Goal: Navigation & Orientation: Find specific page/section

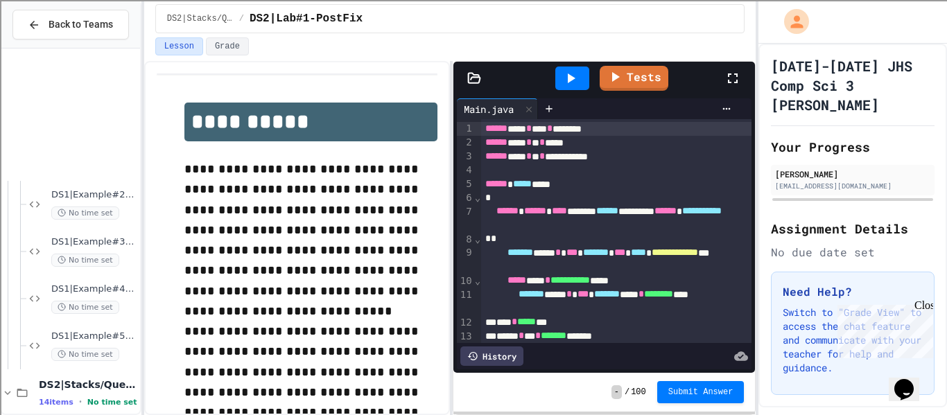
scroll to position [1124, 0]
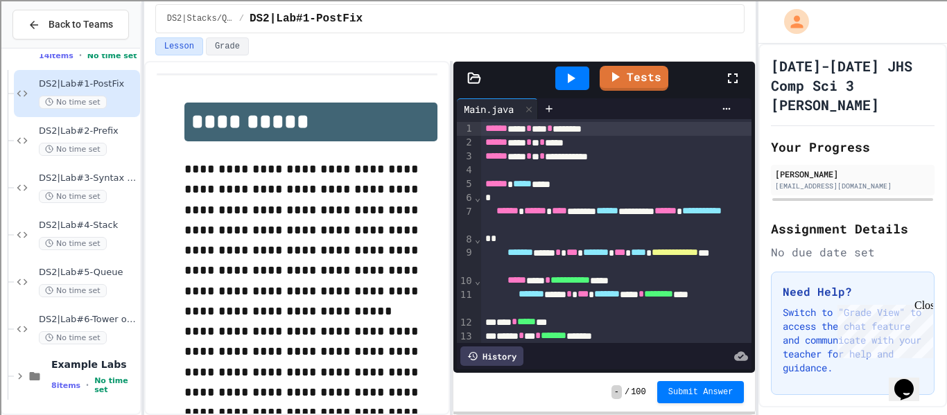
click at [109, 411] on div "DS1|Example#5-GradeSheet No time set DS2|Stacks/Queues 14 items • No time set D…" at bounding box center [70, 231] width 139 height 365
click at [120, 389] on span "No time set" at bounding box center [115, 386] width 43 height 18
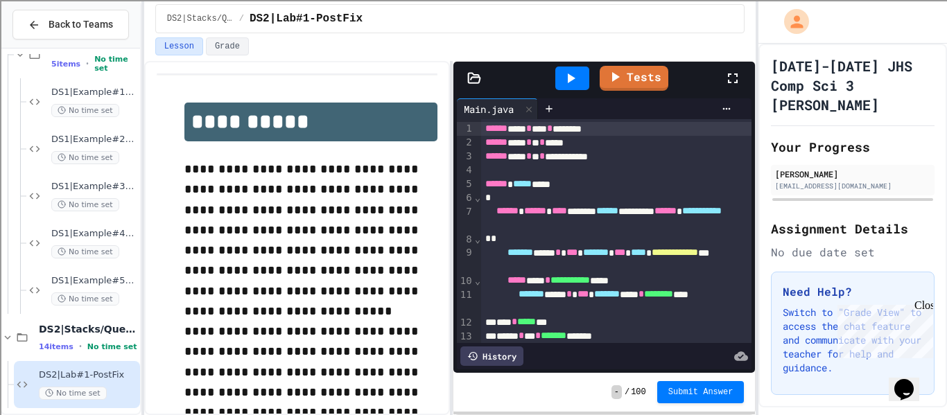
scroll to position [831, 0]
click at [110, 92] on span "DS1|Example#1-Highest Final V1" at bounding box center [94, 95] width 86 height 12
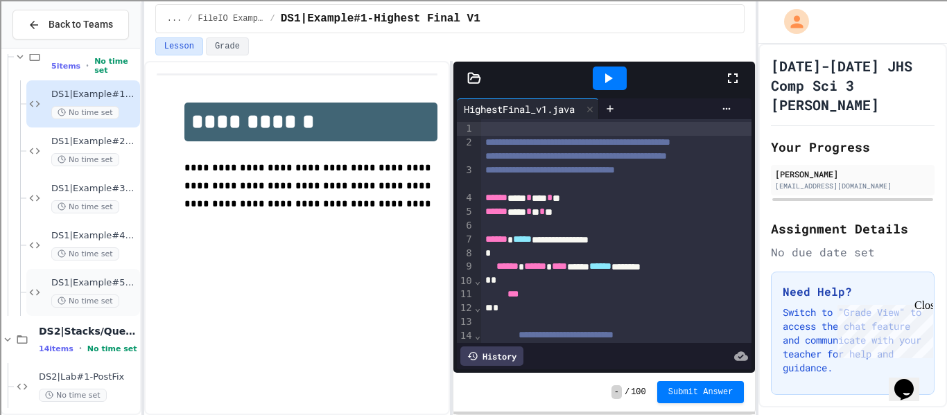
click at [103, 288] on span "DS1|Example#5-GradeSheet" at bounding box center [94, 283] width 86 height 12
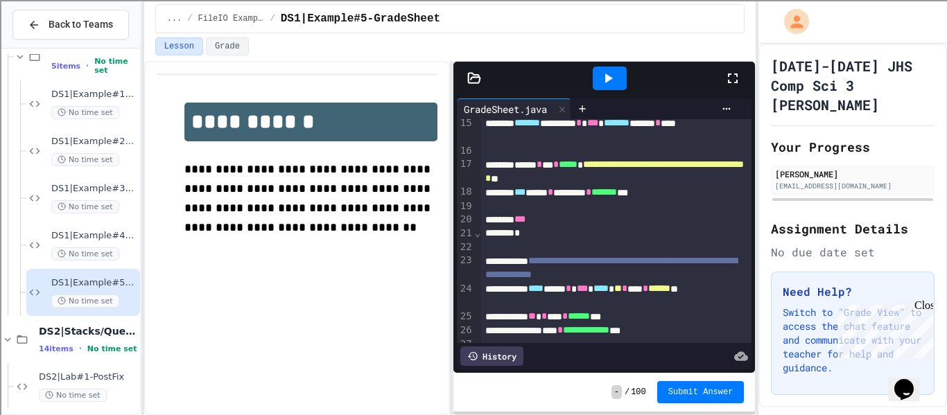
scroll to position [227, 0]
click at [591, 119] on div "******* ******** * *** ******* ******* * ****" at bounding box center [617, 131] width 272 height 28
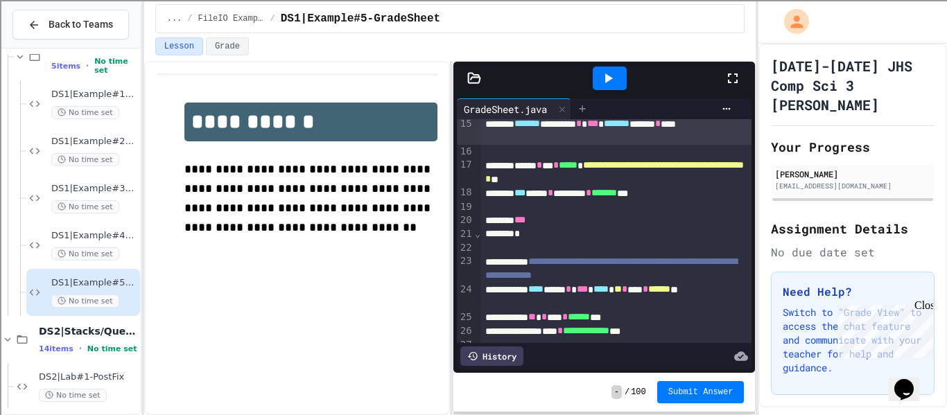
click at [587, 113] on icon at bounding box center [582, 108] width 11 height 11
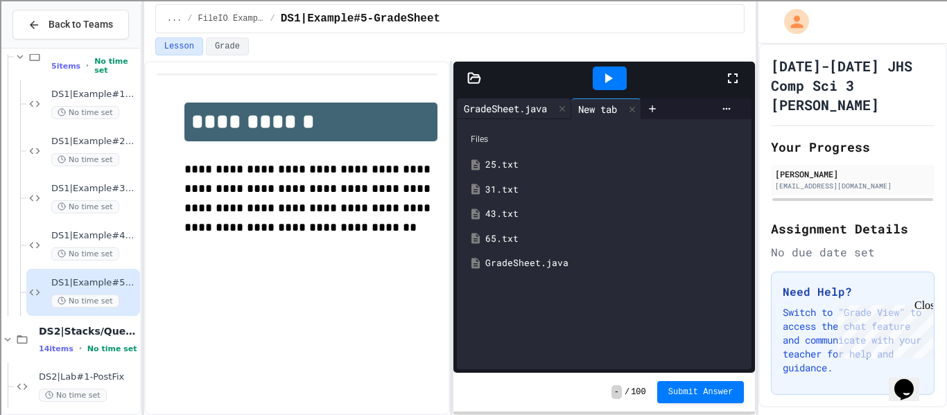
click at [505, 114] on div "GradeSheet.java" at bounding box center [505, 108] width 97 height 15
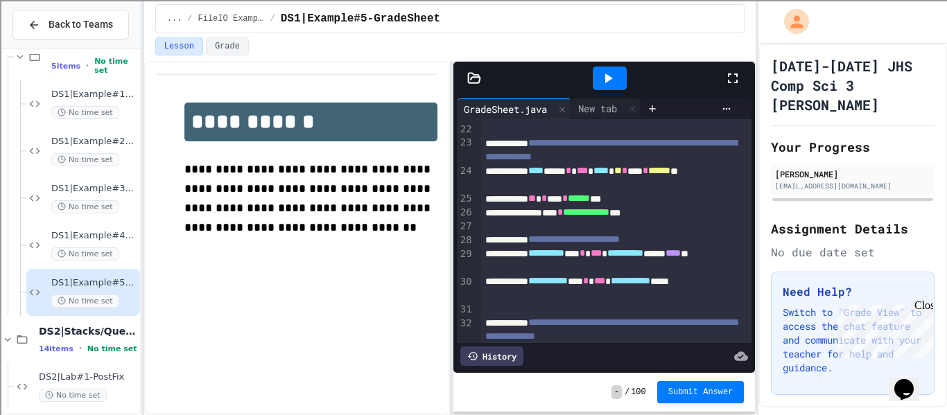
scroll to position [365, 0]
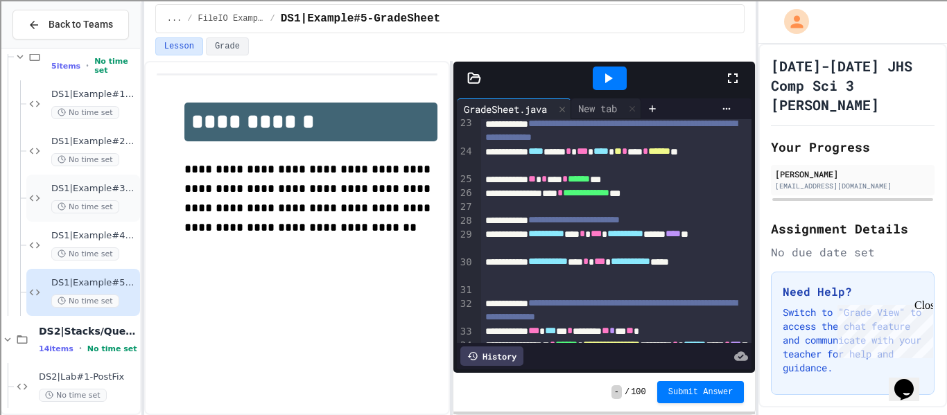
click at [129, 216] on div "DS1|Example#3-Highest Final V3 No time set" at bounding box center [83, 198] width 114 height 47
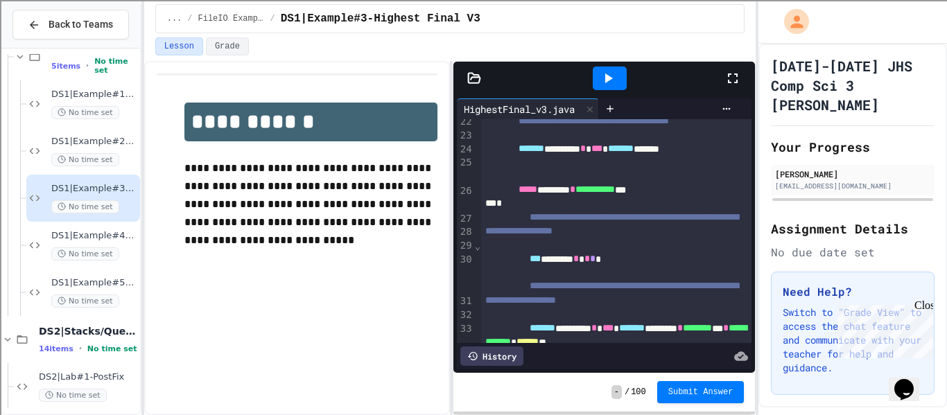
scroll to position [399, 0]
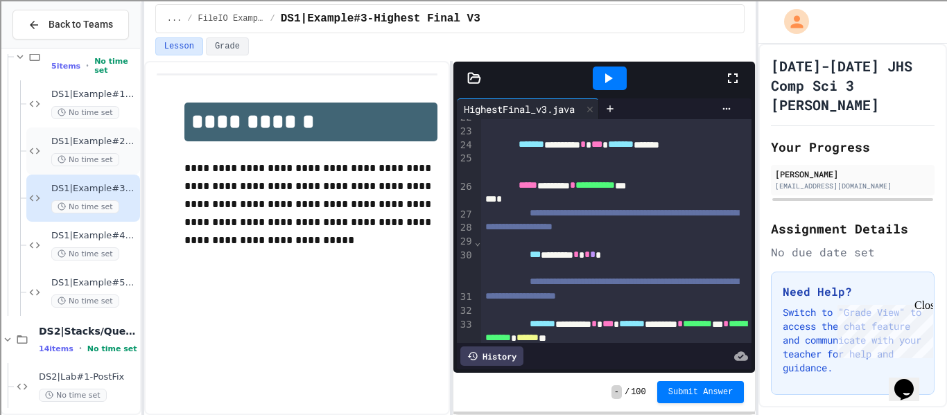
click at [65, 144] on span "DS1|Example#2-Highest Final V2" at bounding box center [94, 142] width 86 height 12
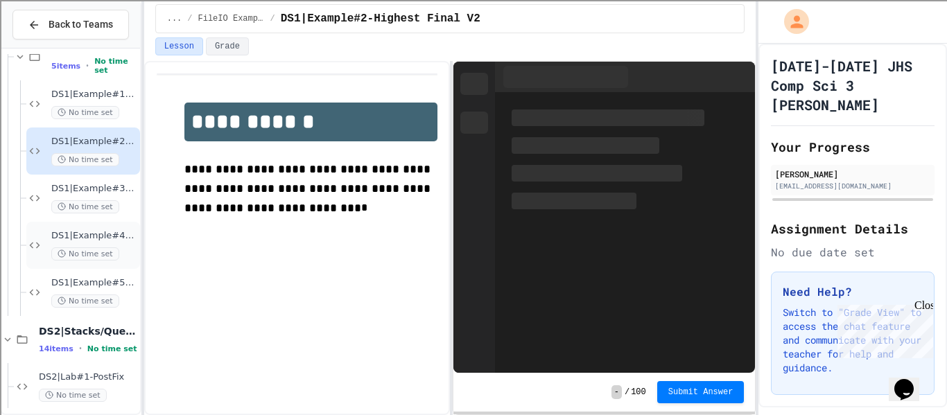
click at [78, 241] on span "DS1|Example#4-Highest Final V4" at bounding box center [94, 236] width 86 height 12
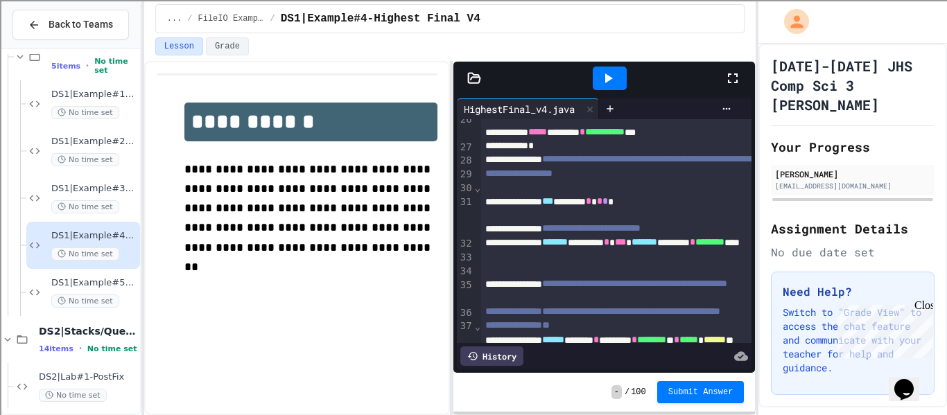
scroll to position [467, 0]
